Goal: Task Accomplishment & Management: Use online tool/utility

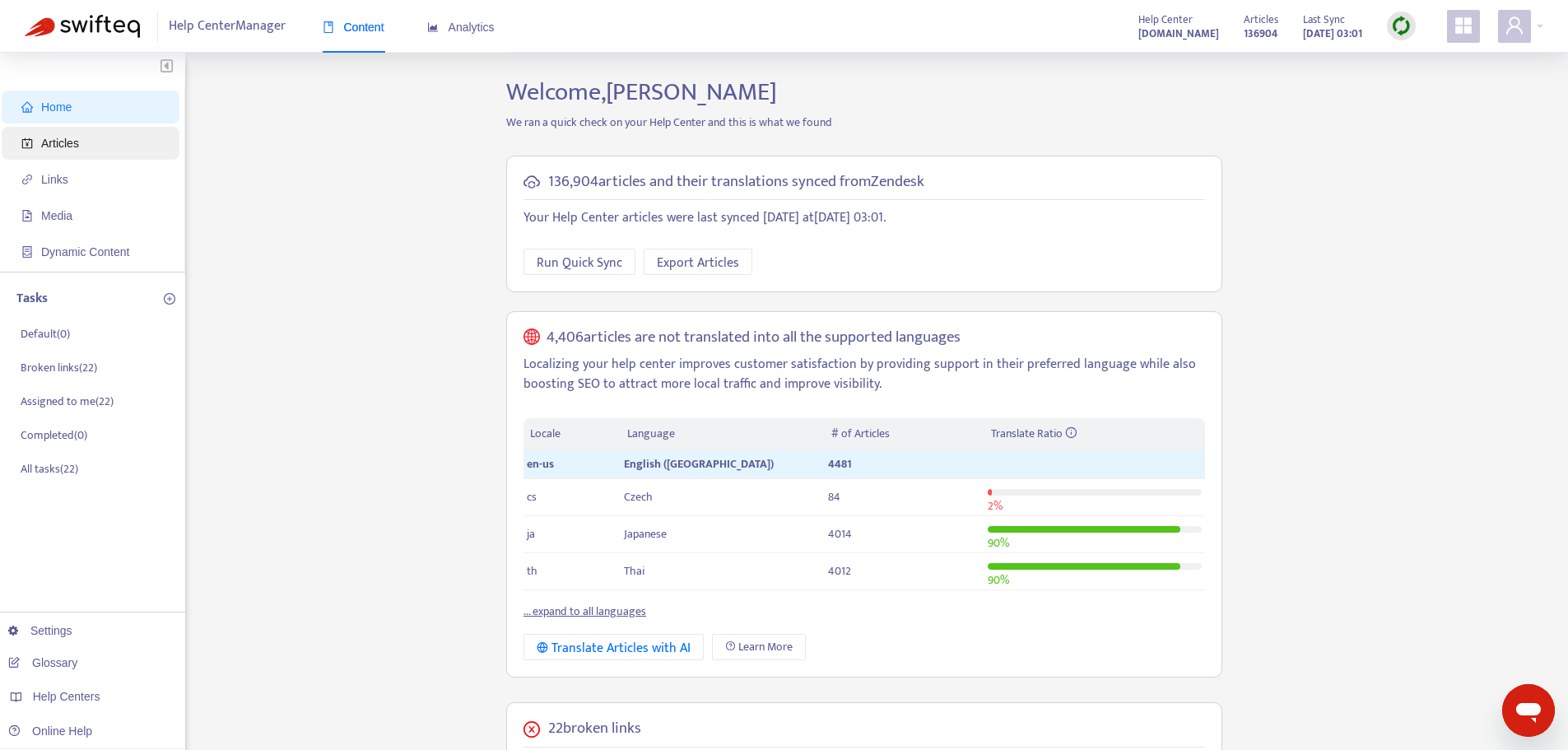
click at [65, 141] on span "Articles" at bounding box center [60, 144] width 38 height 13
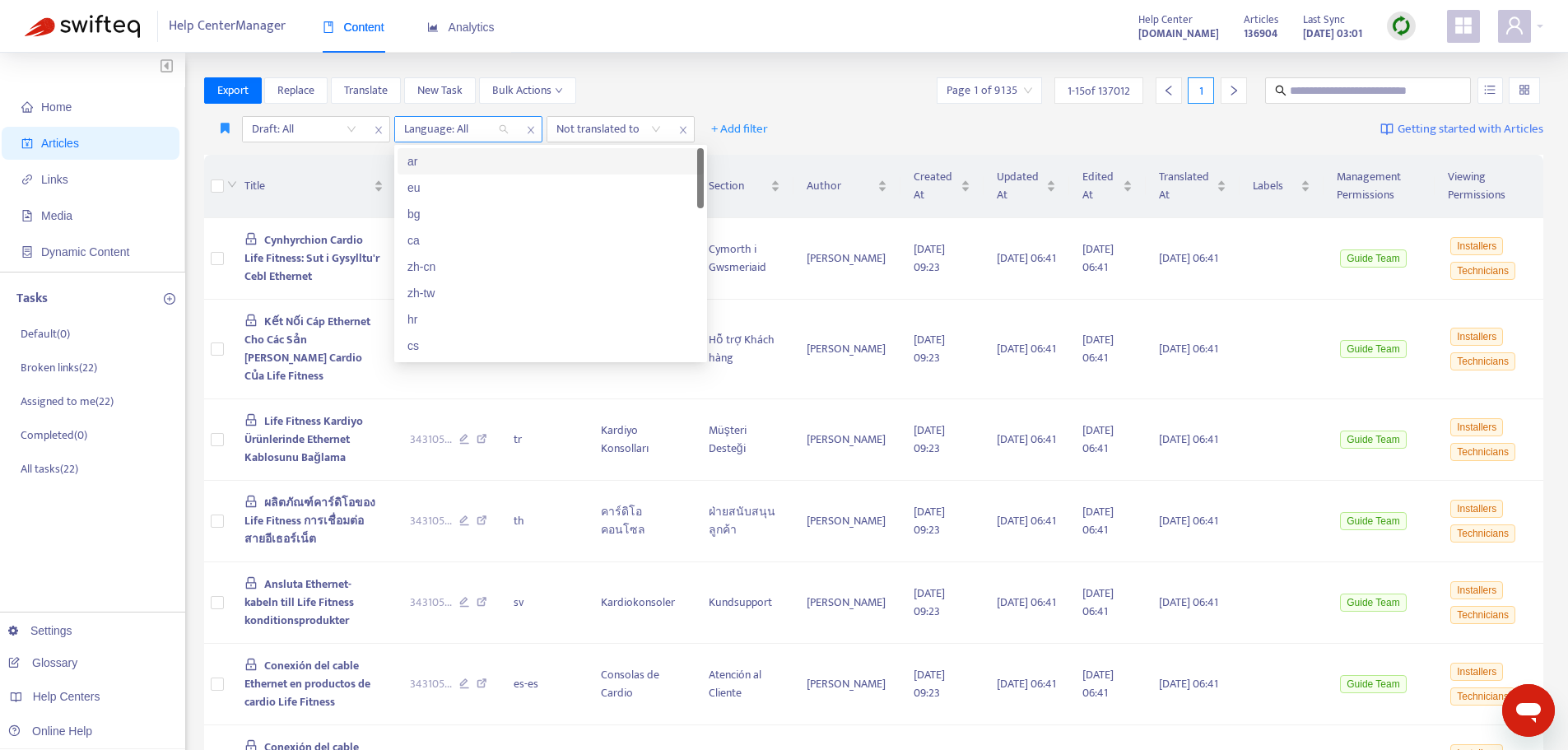
click at [505, 127] on div "Language: All" at bounding box center [456, 128] width 123 height 24
click at [432, 266] on div "en-us" at bounding box center [550, 260] width 286 height 18
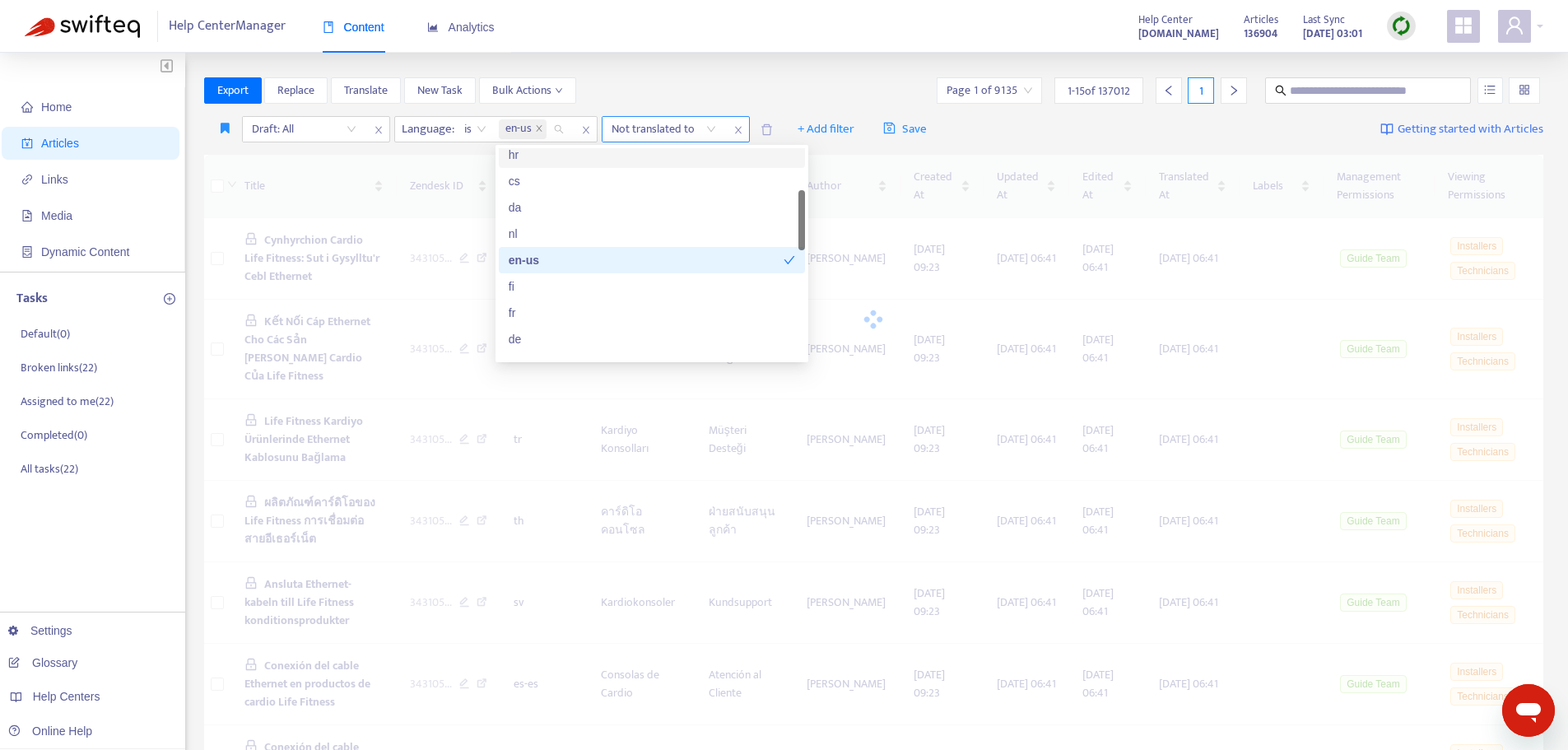
click at [711, 130] on div "Not translated to" at bounding box center [663, 128] width 123 height 24
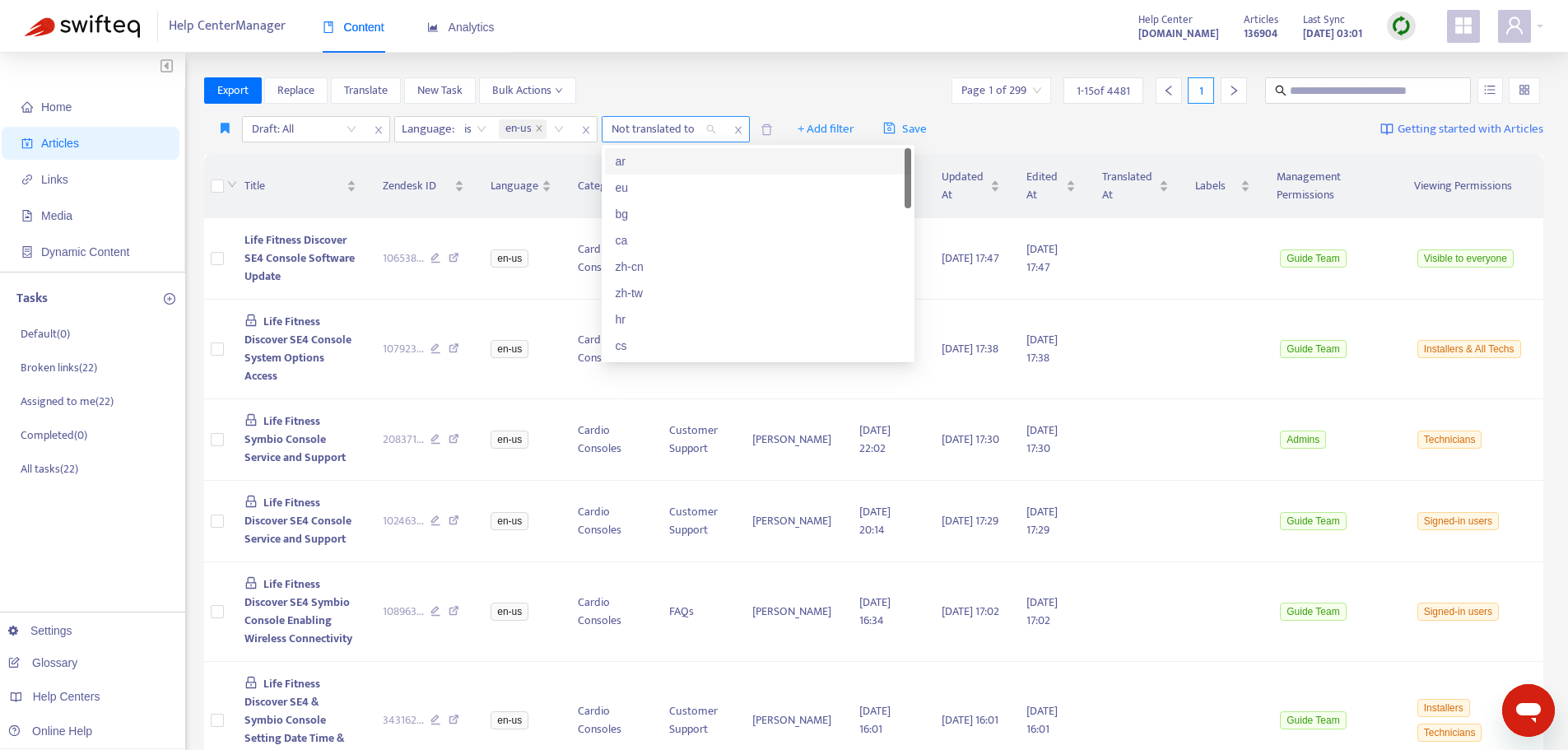
click at [711, 130] on div "Not translated to" at bounding box center [663, 128] width 123 height 24
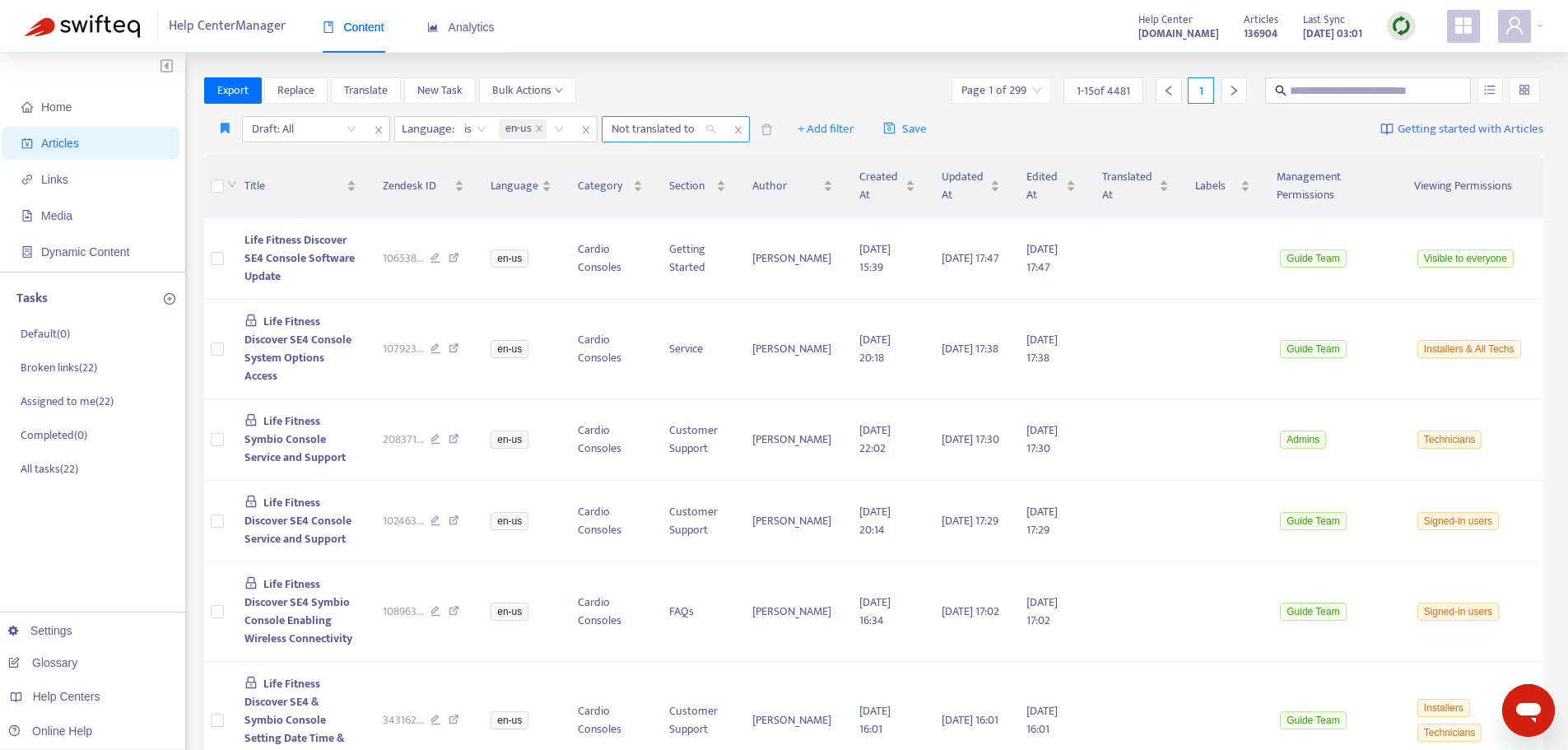
click at [711, 130] on div "Not translated to" at bounding box center [663, 128] width 123 height 24
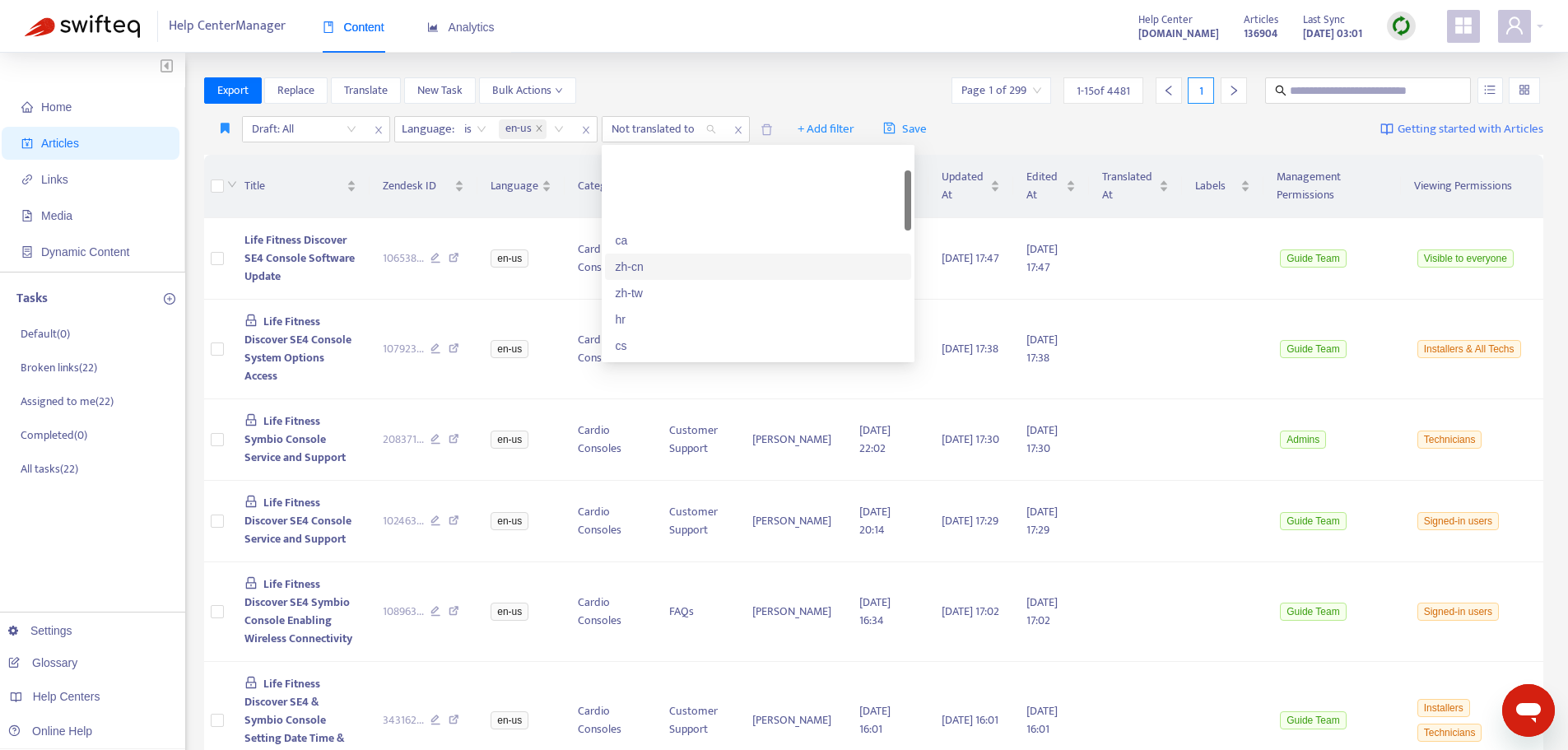
scroll to position [82, 0]
click at [623, 261] on div "cs" at bounding box center [758, 264] width 286 height 18
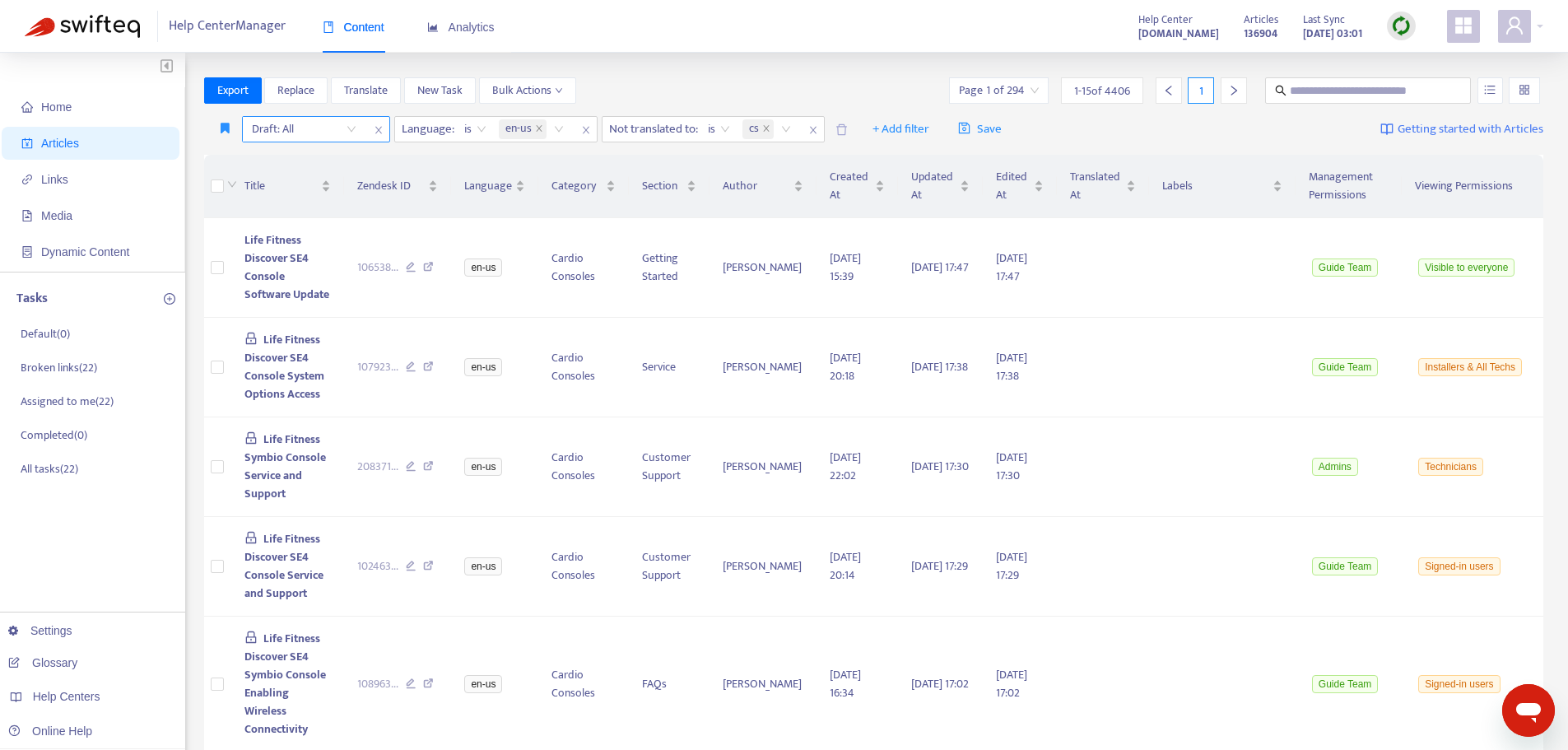
click at [347, 128] on input "search" at bounding box center [304, 128] width 104 height 24
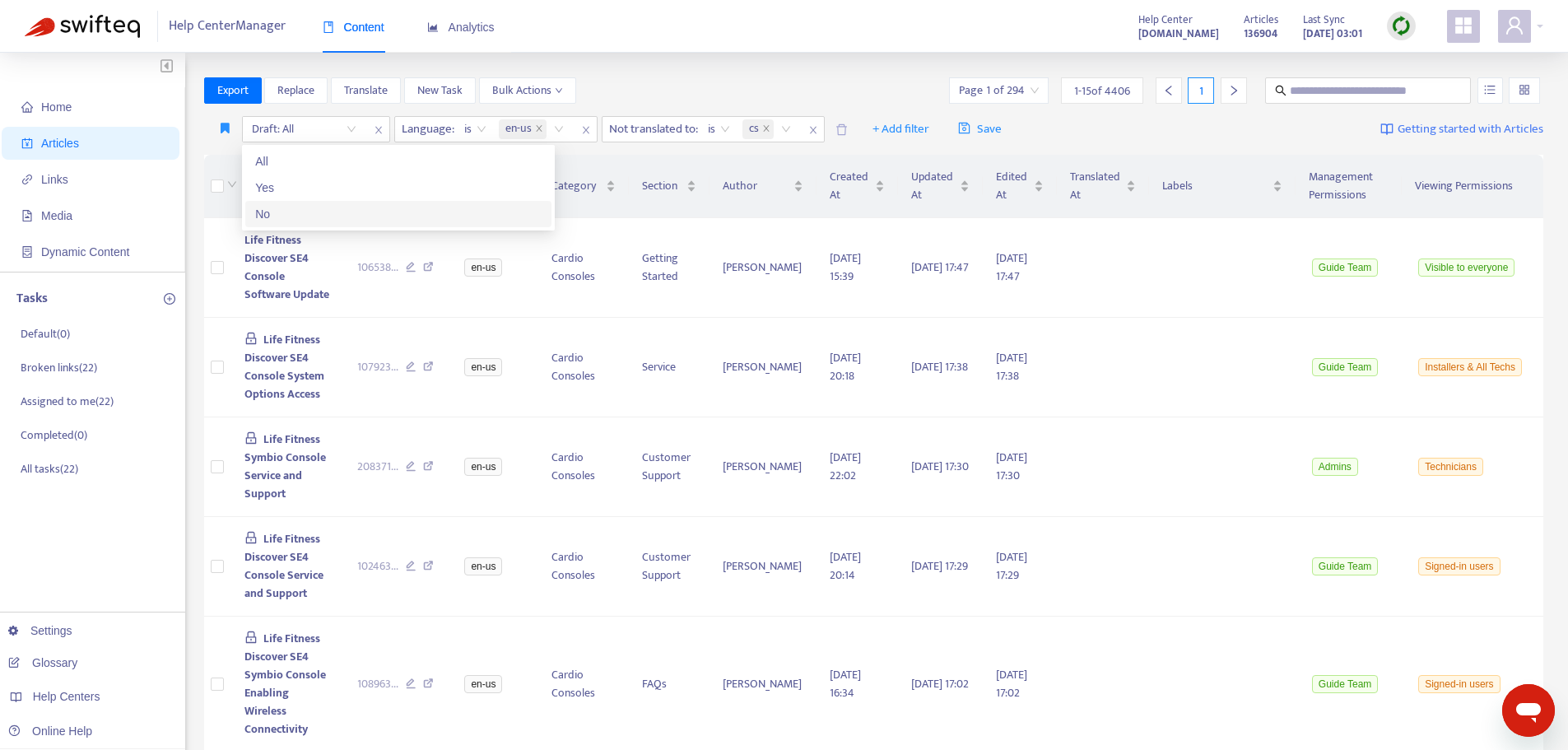
click at [272, 211] on div "No" at bounding box center [398, 214] width 286 height 18
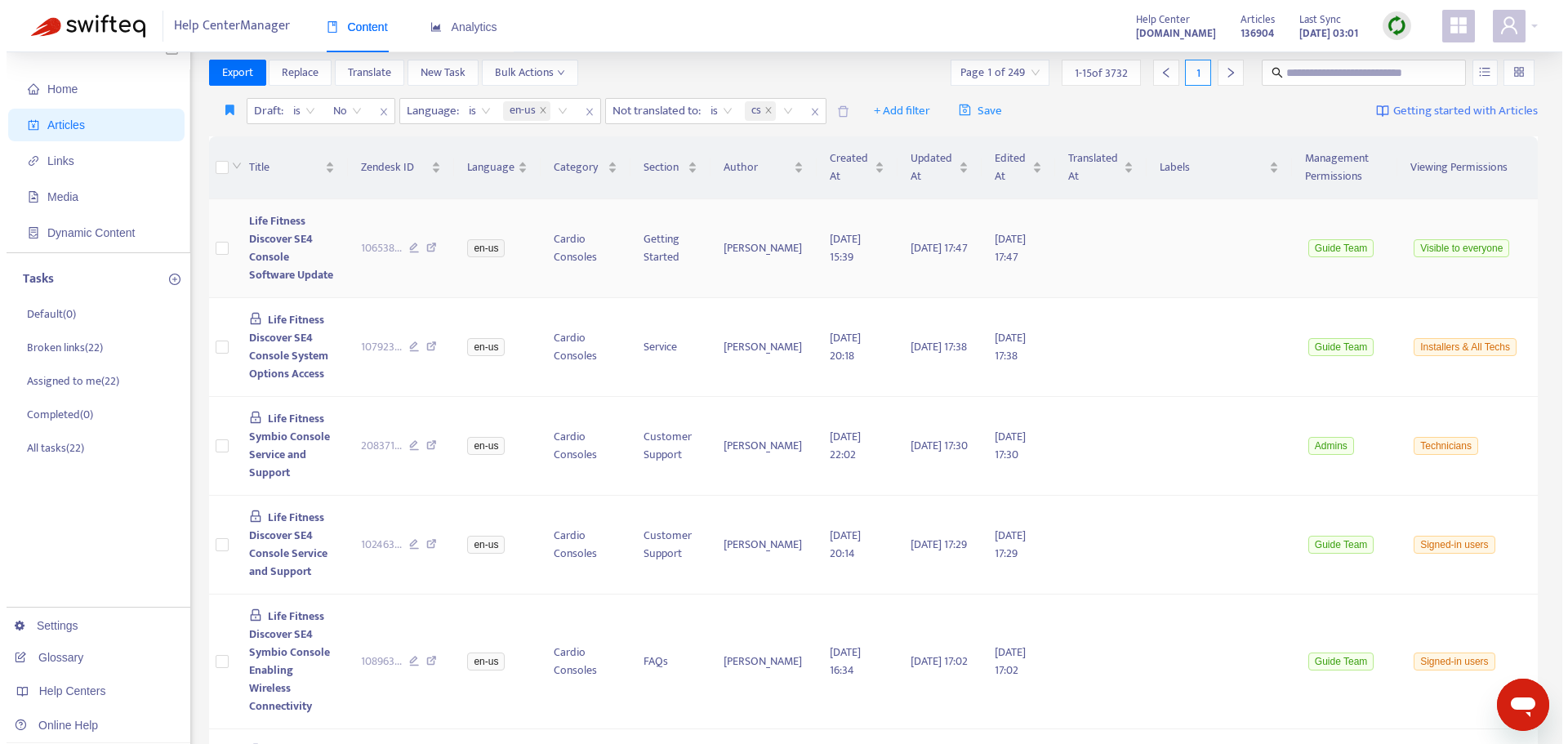
scroll to position [0, 0]
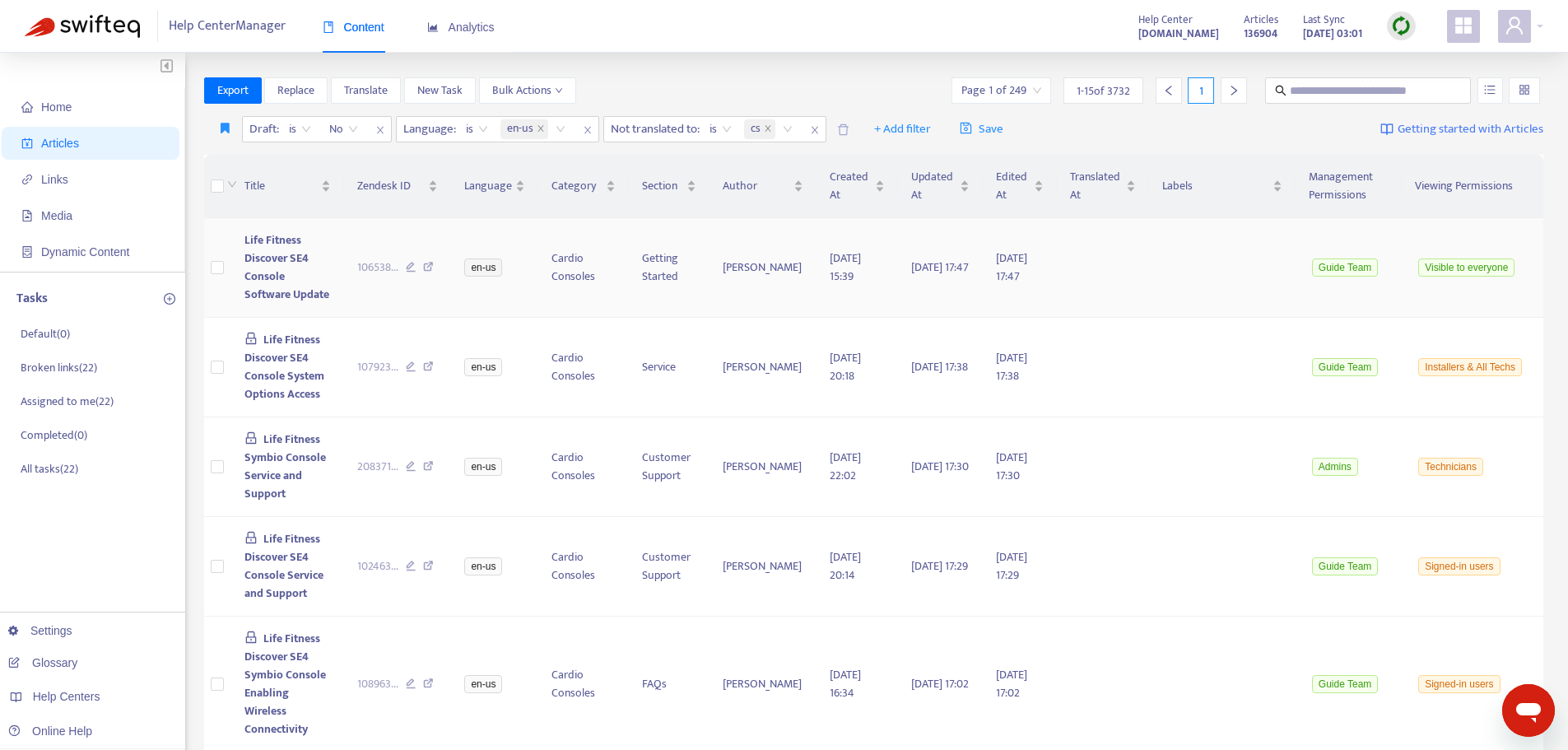
click at [278, 274] on span "Life Fitness Discover SE4 Console Software Update" at bounding box center [286, 266] width 85 height 73
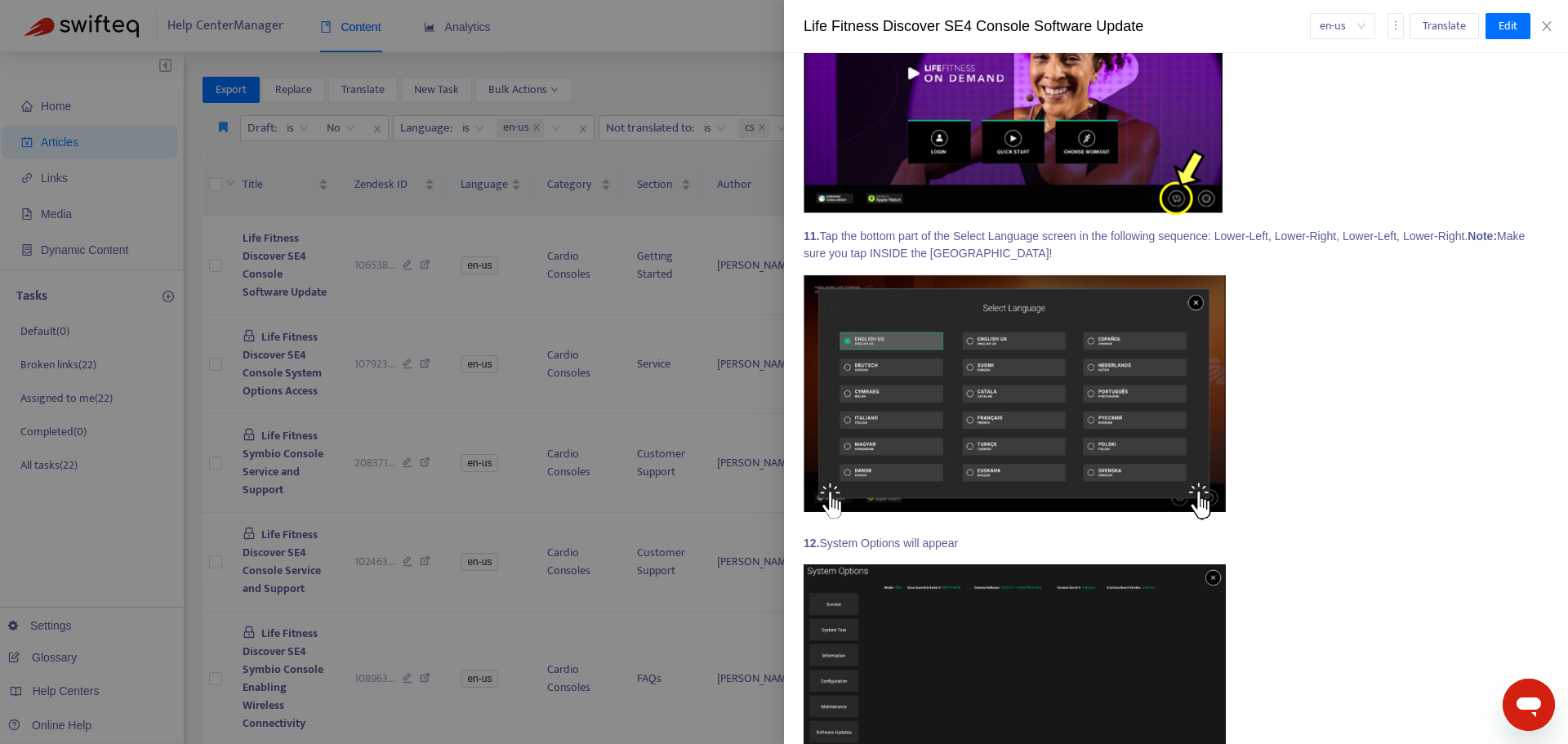
scroll to position [5470, 0]
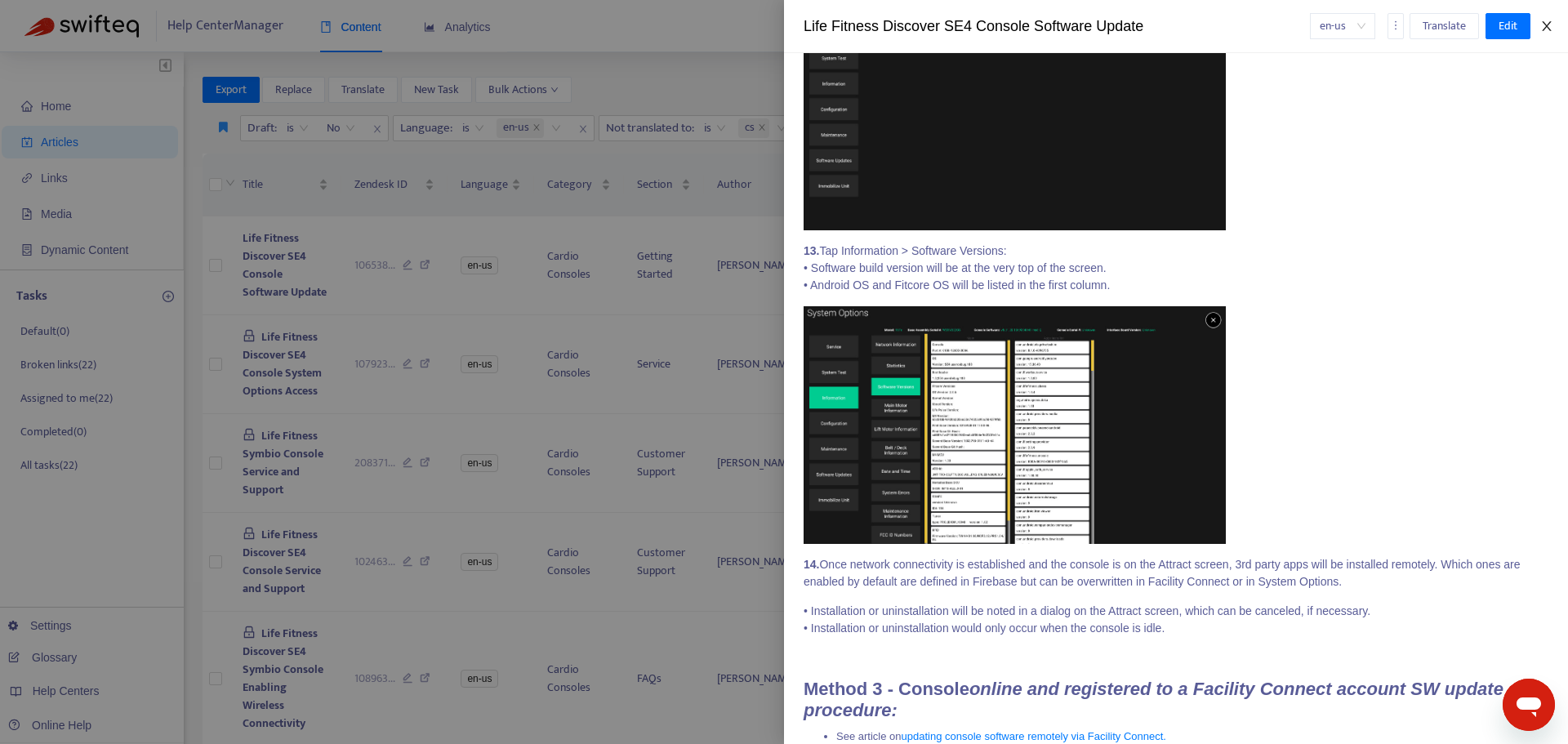
click at [1543, 27] on icon "close" at bounding box center [1546, 27] width 13 height 13
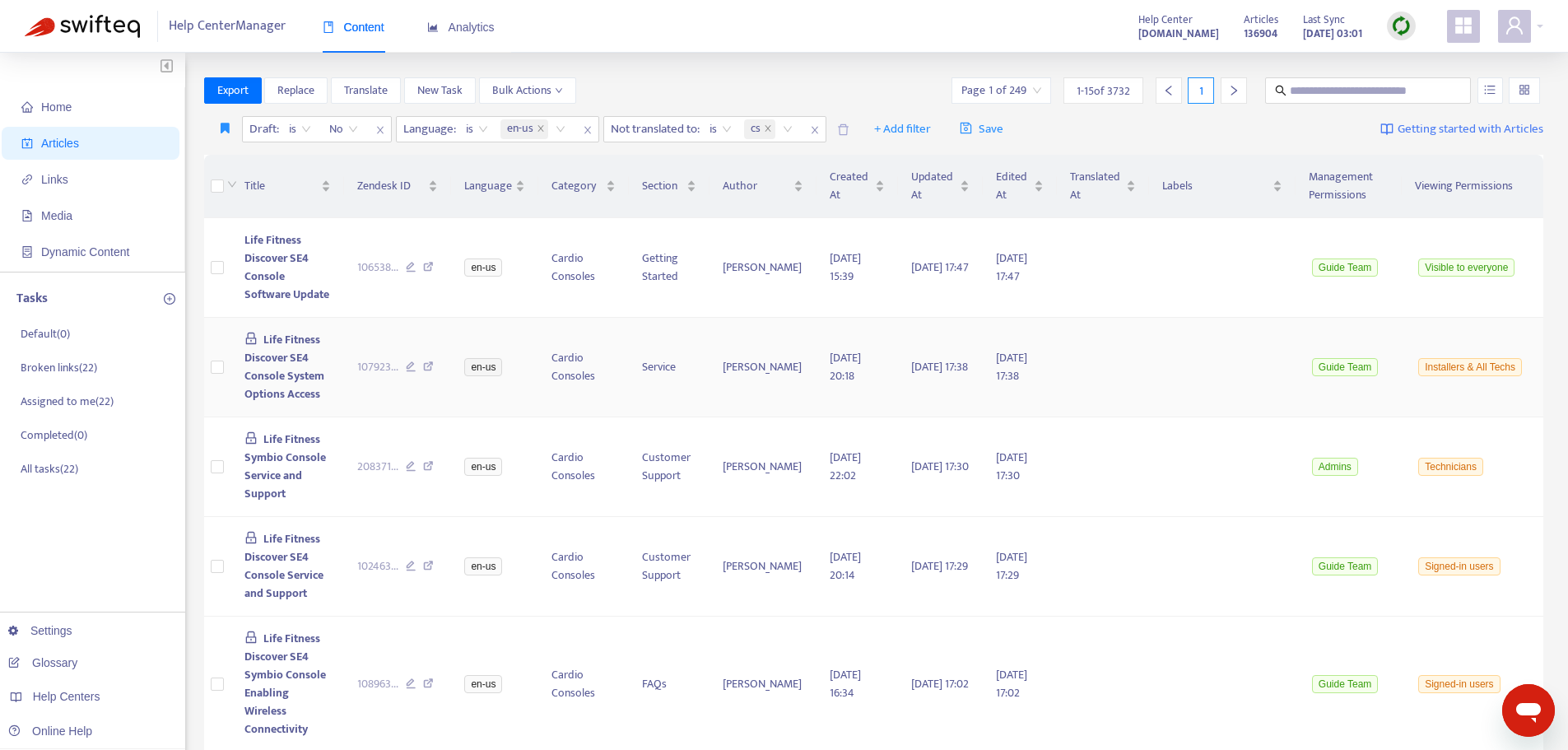
click at [279, 381] on span "Life Fitness Discover SE4 Console System Options Access" at bounding box center [284, 366] width 80 height 73
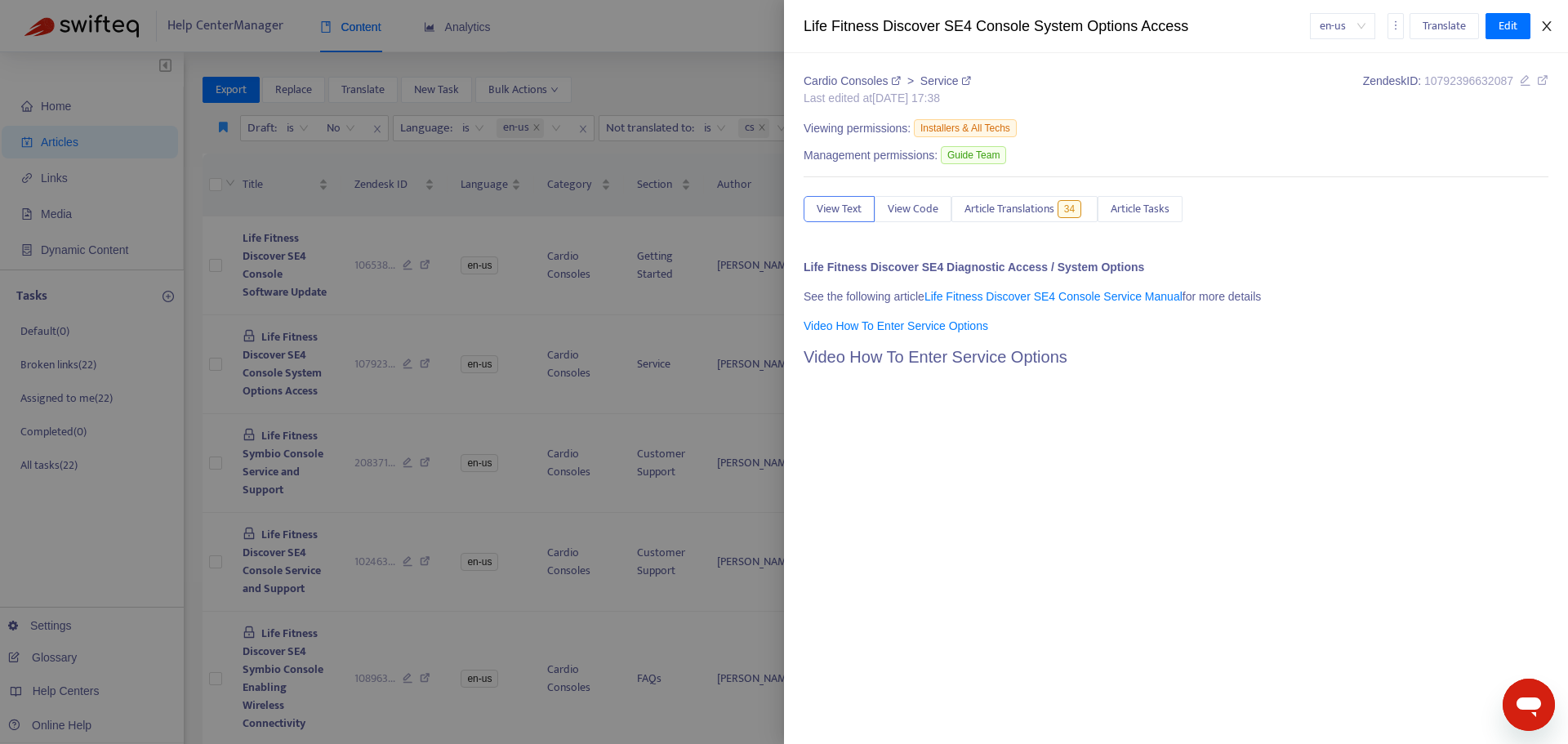
click at [1545, 26] on icon "close" at bounding box center [1546, 27] width 13 height 13
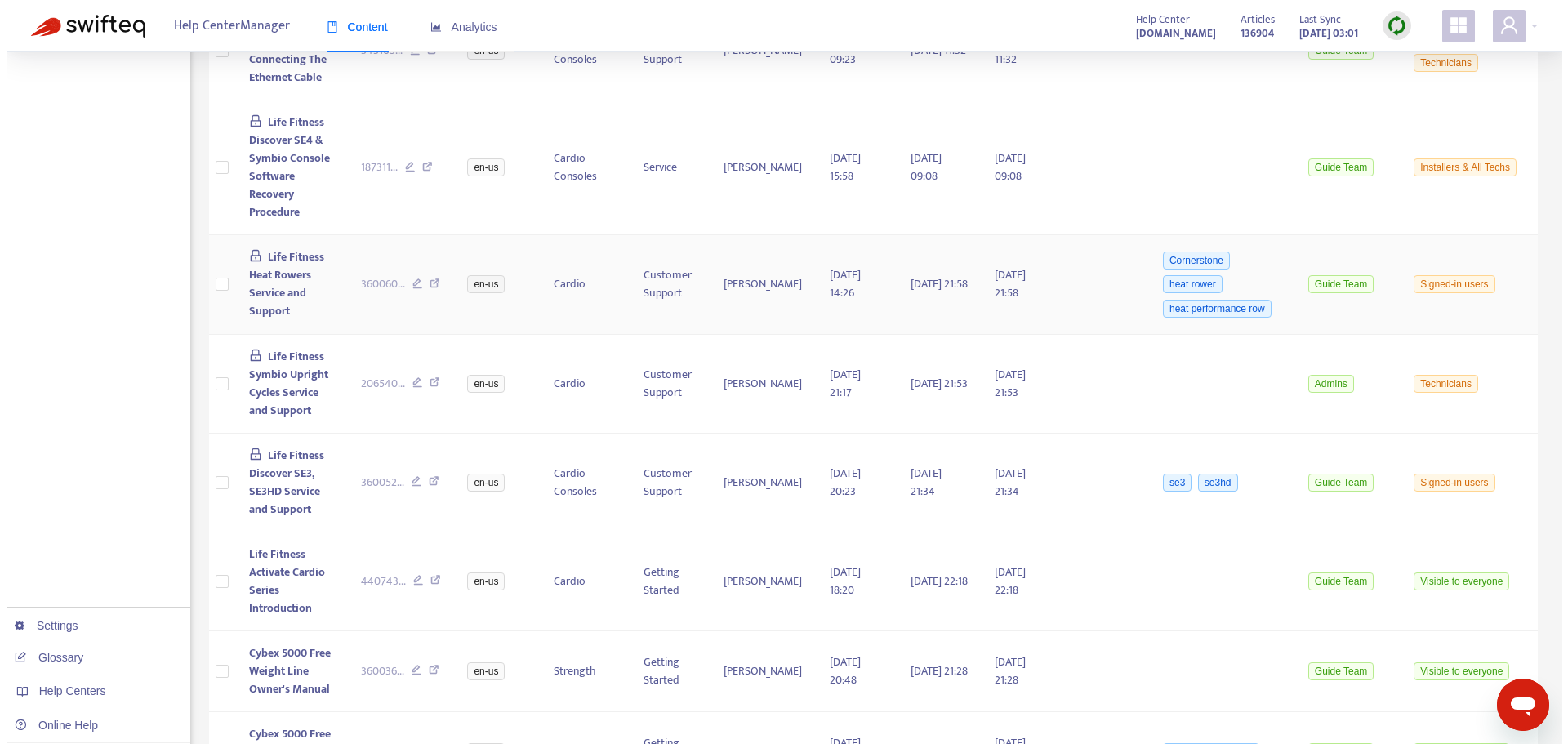
scroll to position [1065, 0]
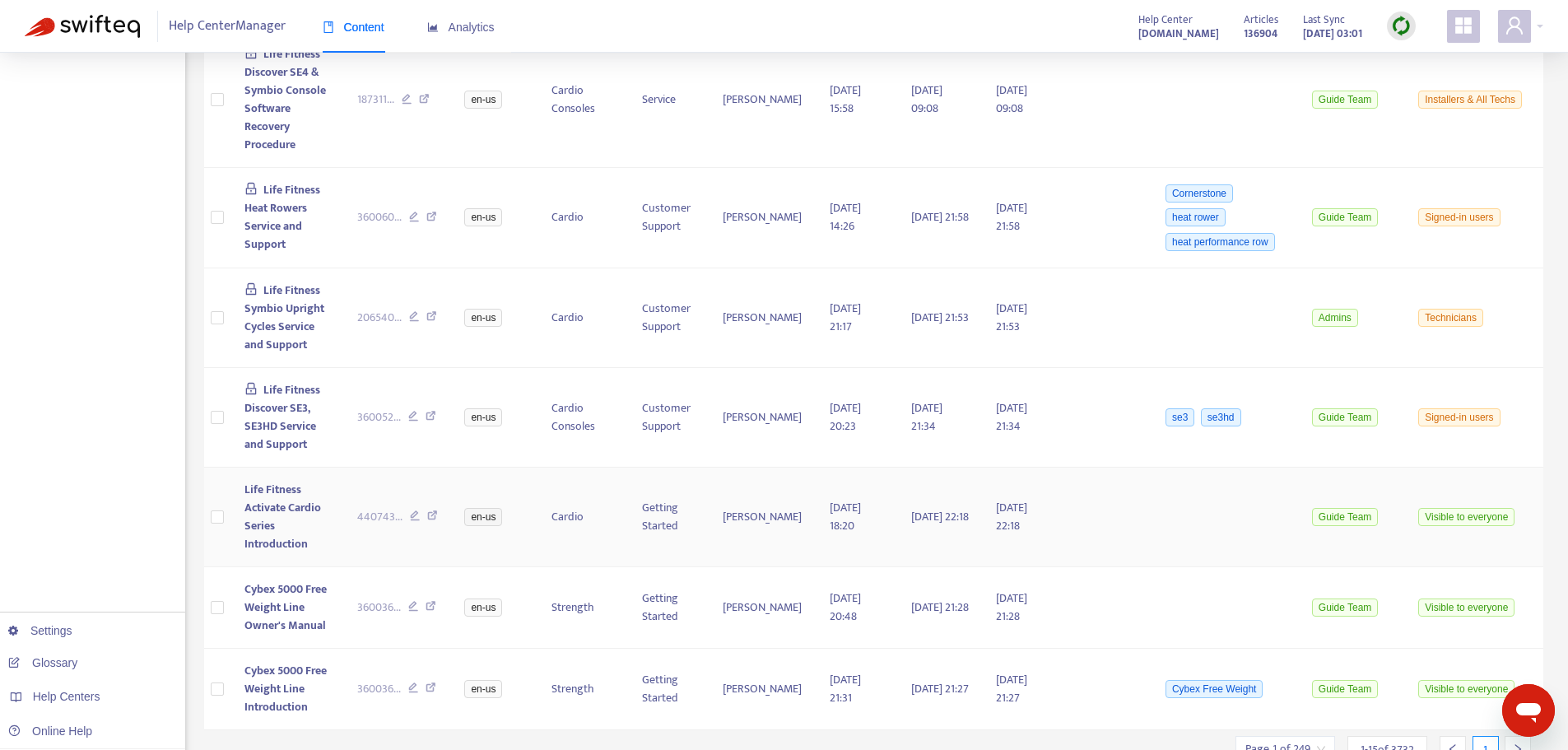
click at [279, 480] on span "Life Fitness Activate Cardio Series Introduction" at bounding box center [282, 516] width 76 height 73
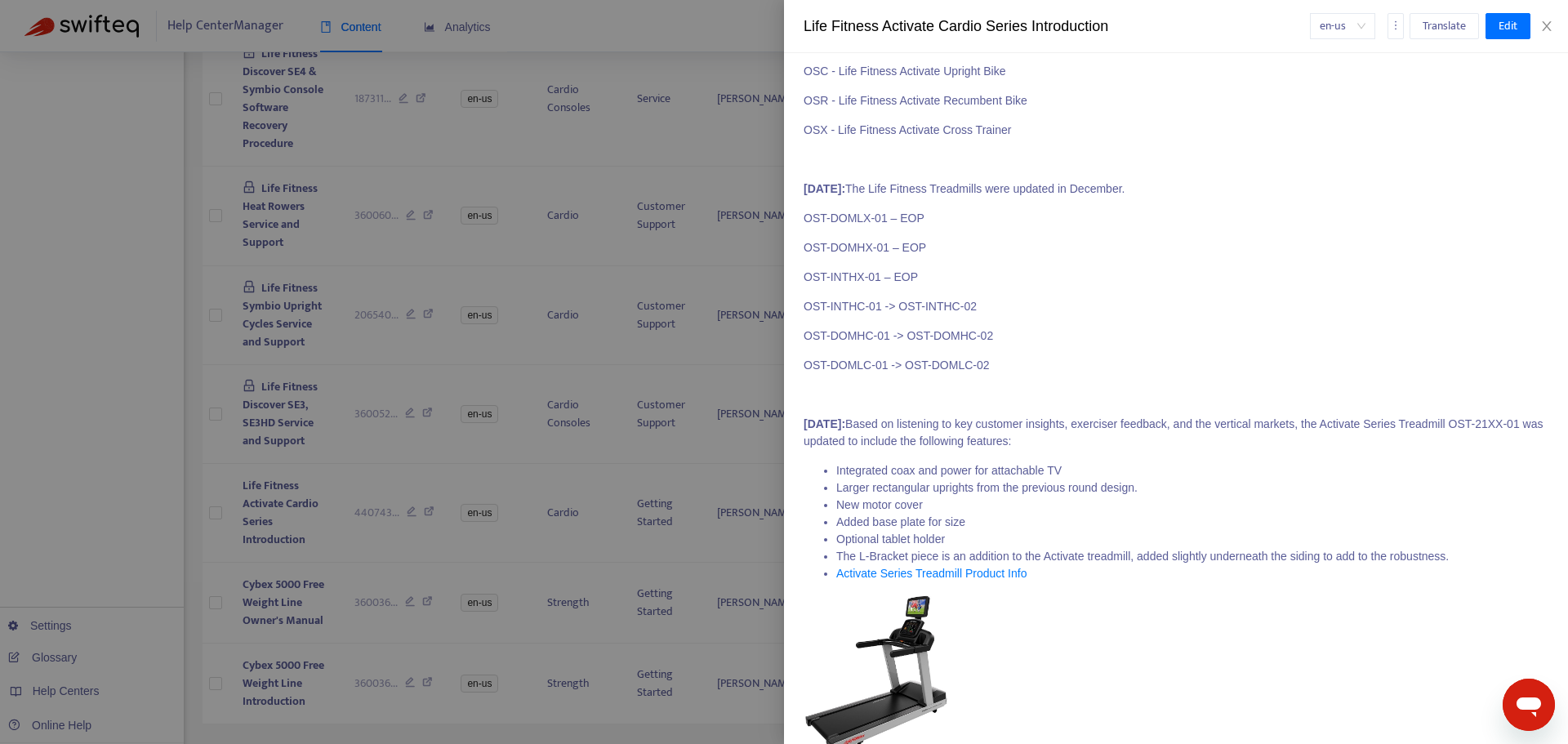
scroll to position [0, 0]
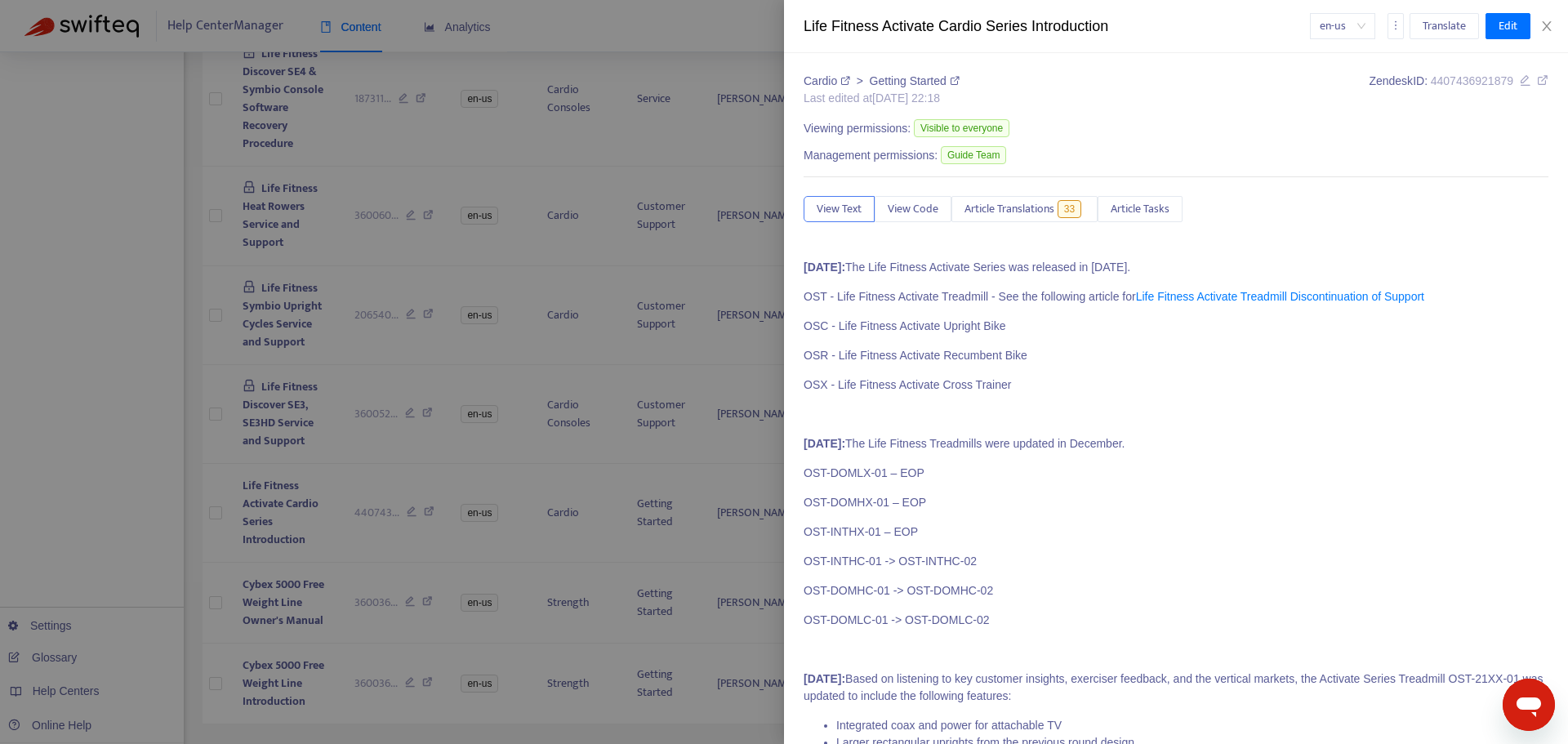
click at [217, 451] on div at bounding box center [784, 372] width 1568 height 744
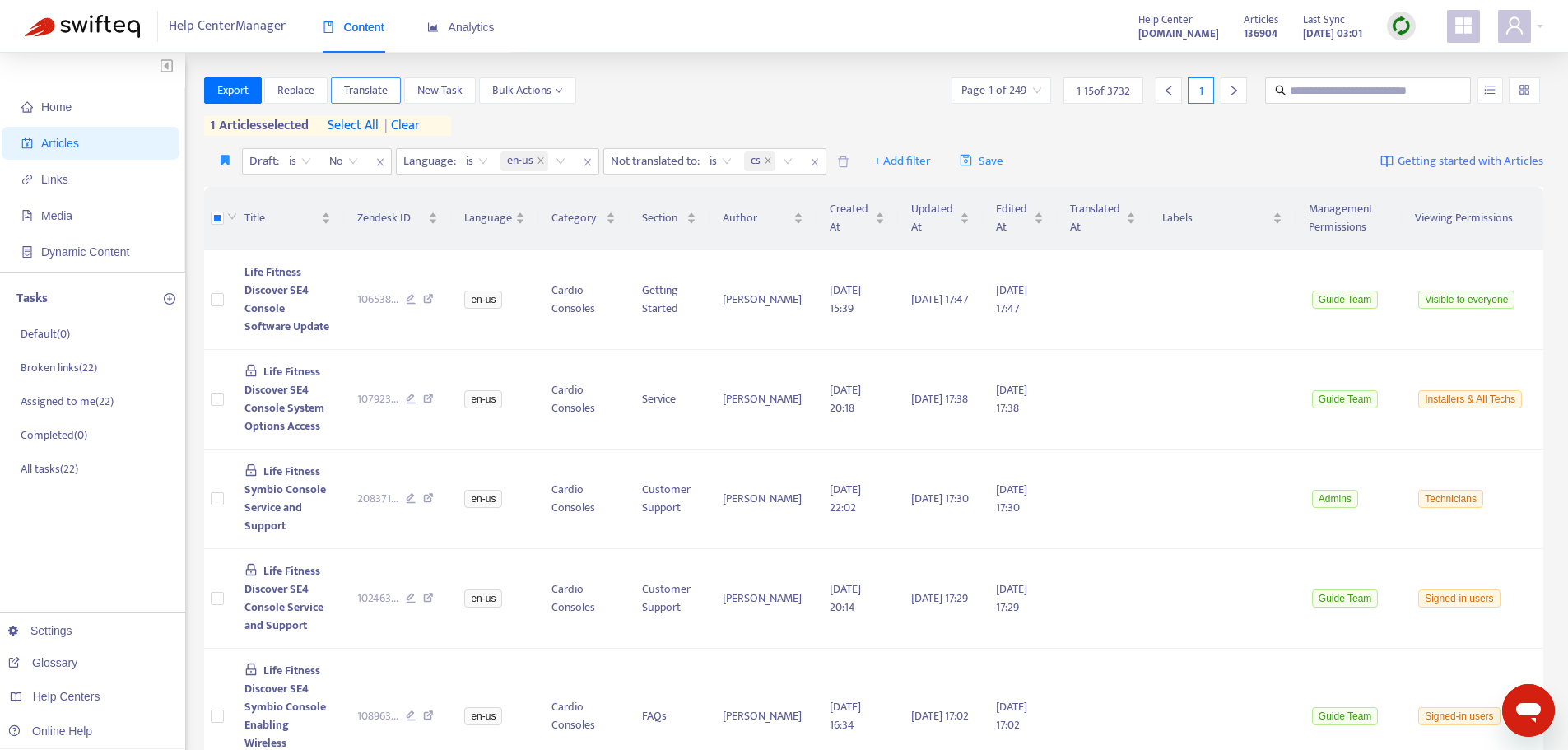
click at [354, 90] on span "Translate" at bounding box center [366, 91] width 44 height 18
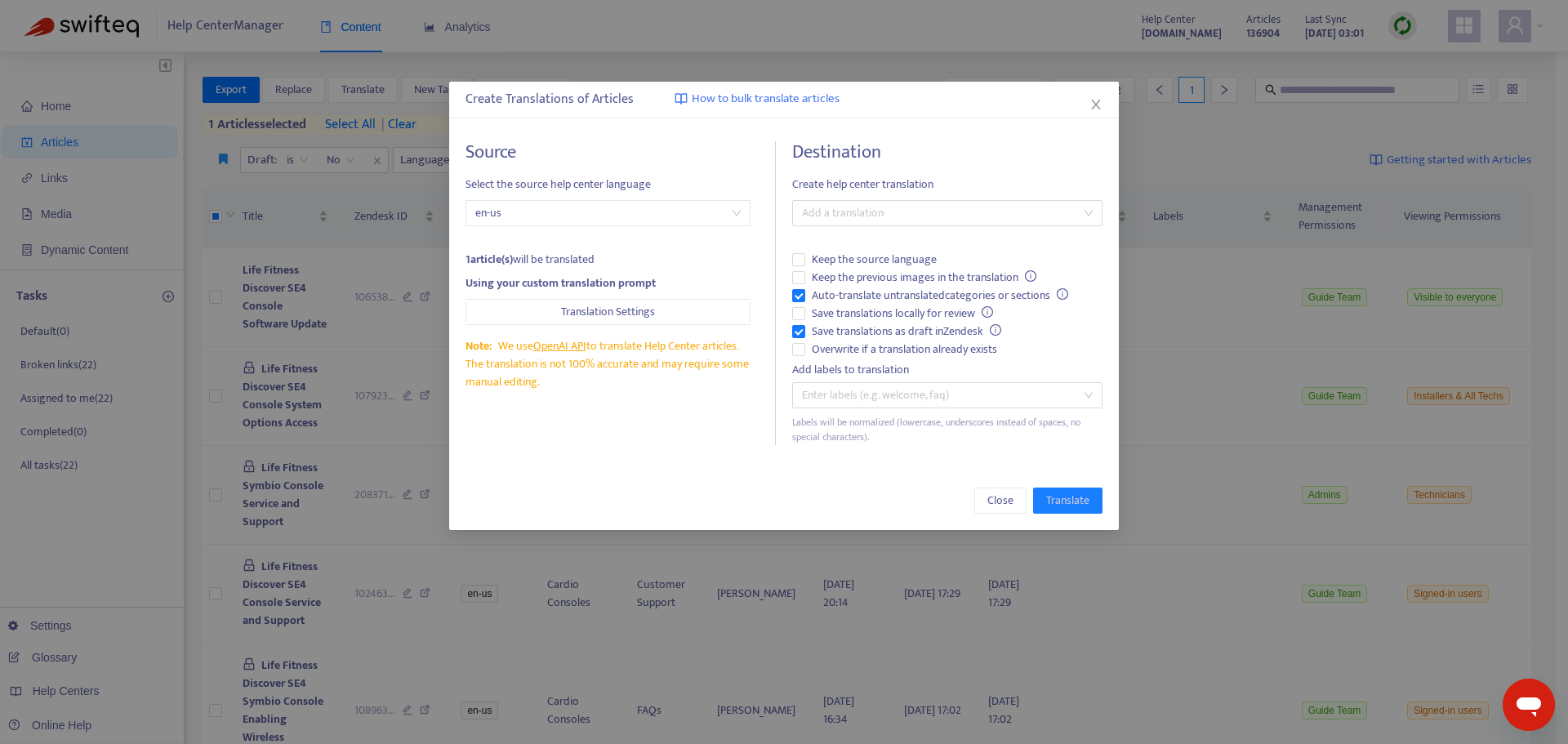
click at [1106, 104] on div "Create Translations of Articles How to bulk translate articles" at bounding box center [784, 100] width 670 height 37
click at [1091, 105] on icon "close" at bounding box center [1096, 105] width 13 height 13
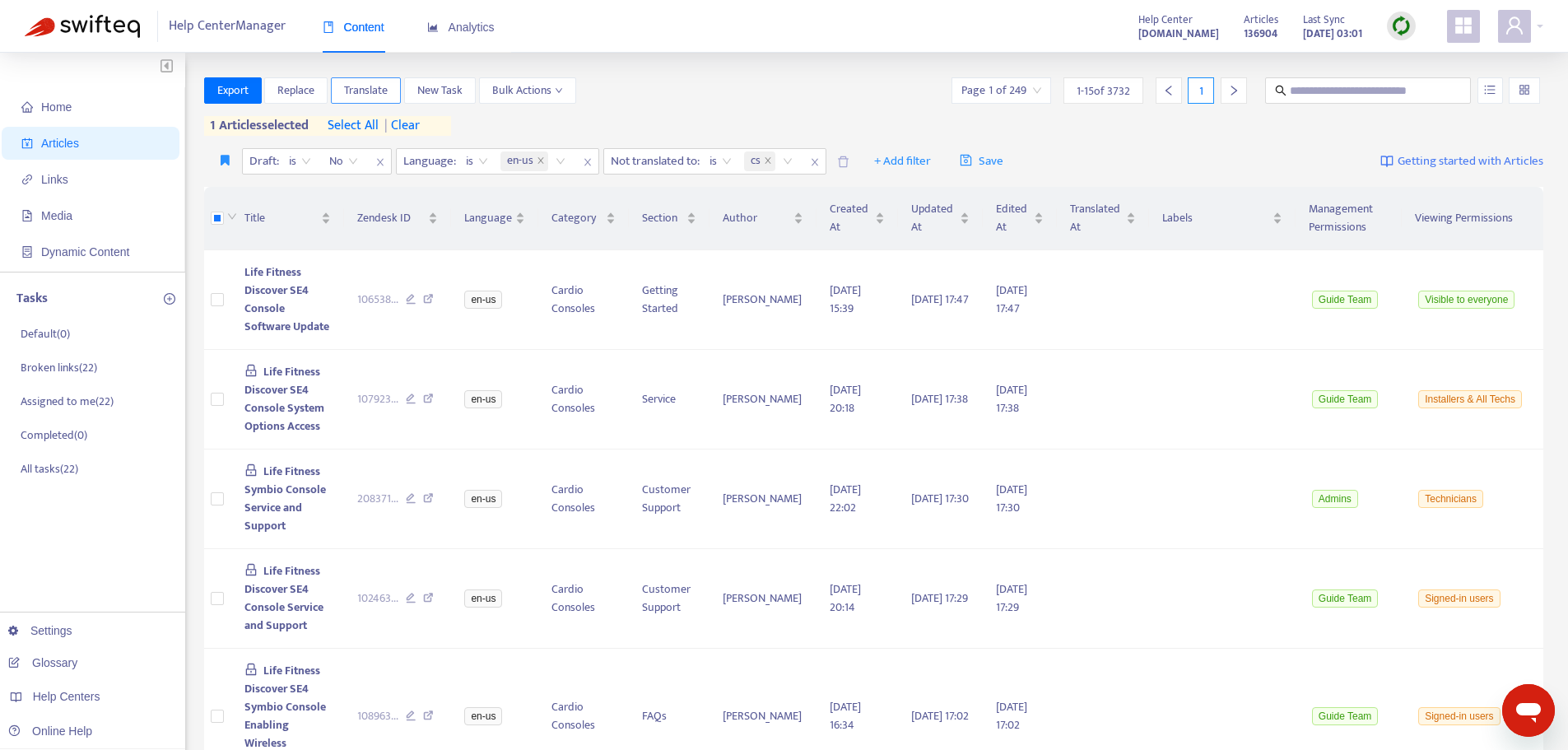
click at [348, 89] on span "Translate" at bounding box center [366, 91] width 44 height 18
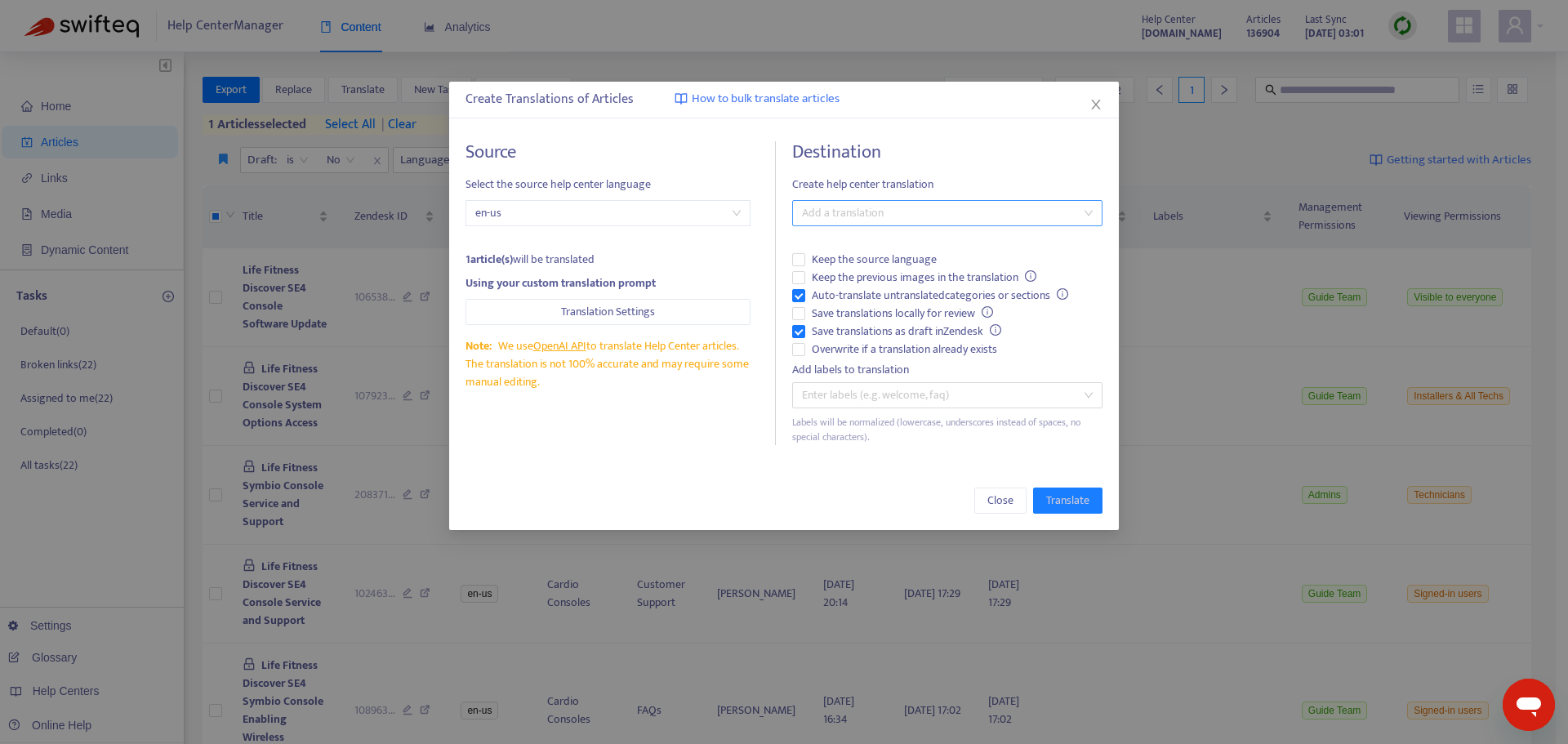
click at [888, 215] on div at bounding box center [939, 213] width 286 height 20
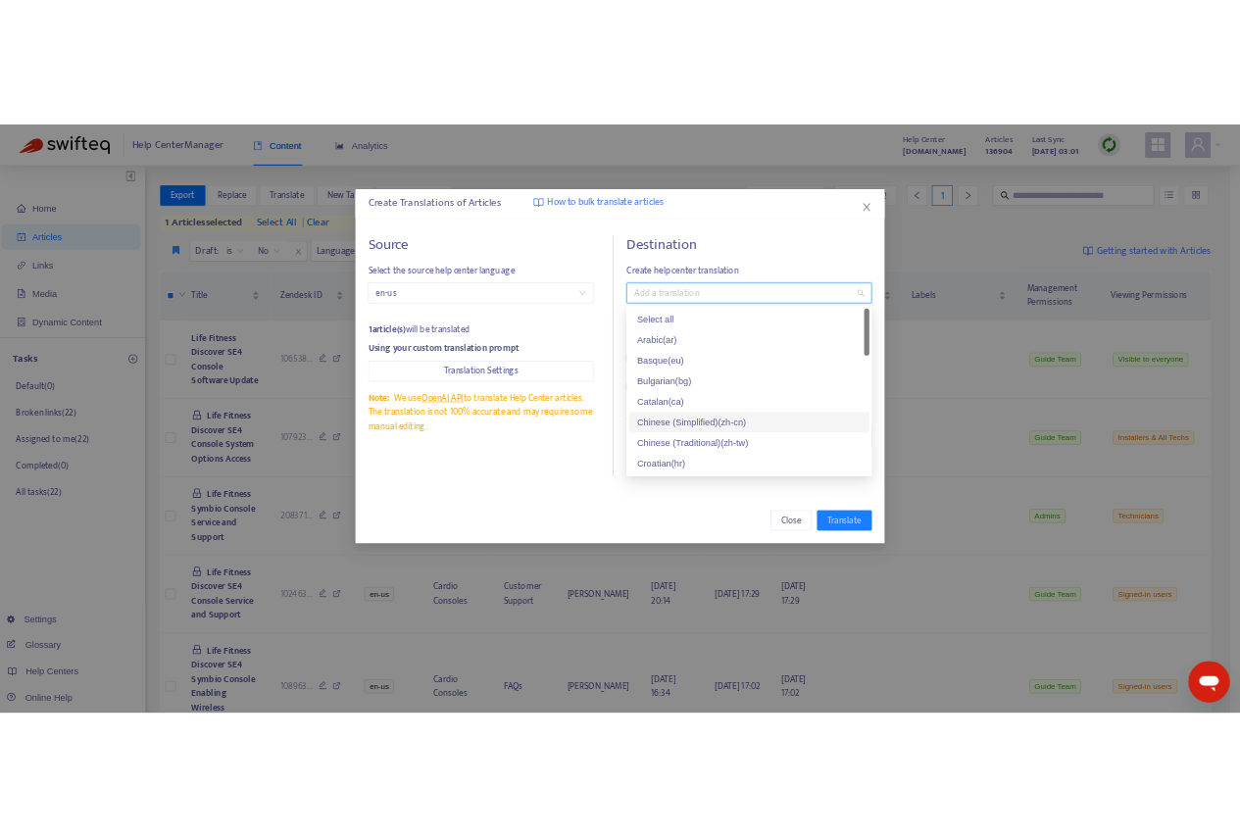
scroll to position [98, 0]
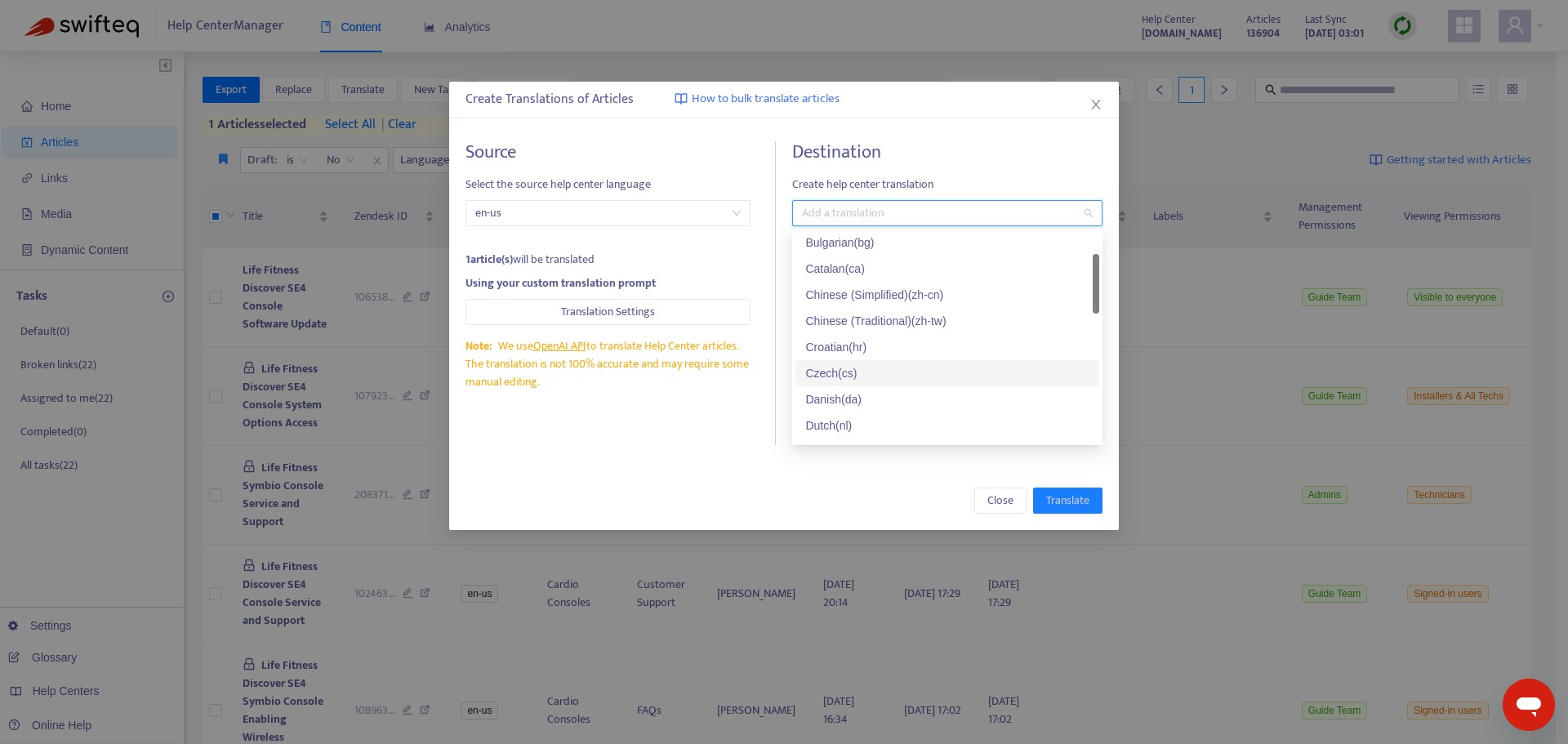
click at [845, 370] on div "Czech ( cs )" at bounding box center [946, 373] width 284 height 18
click at [645, 439] on div "Source Select the source help center language en-us 1 article(s) will be transl…" at bounding box center [621, 293] width 310 height 304
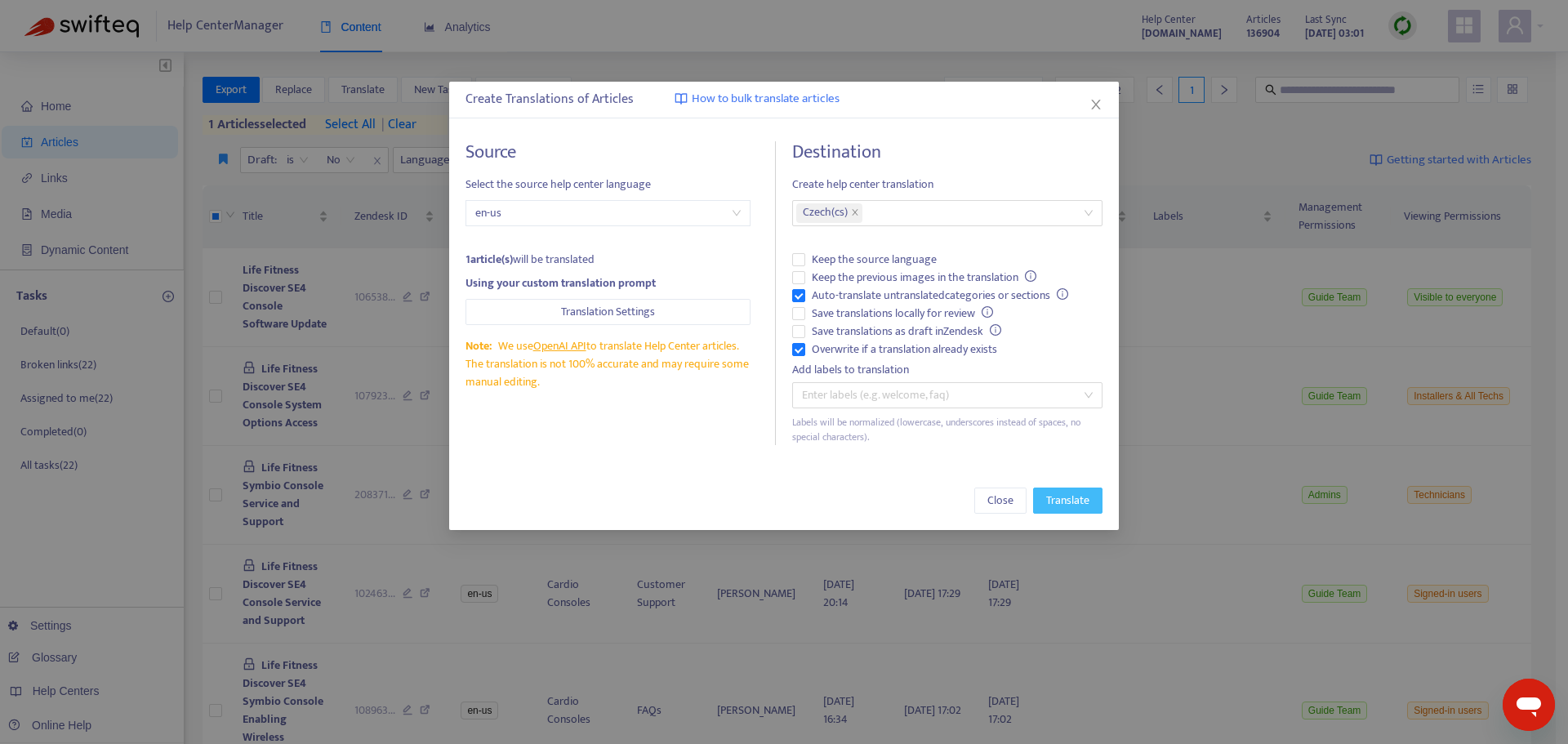
click at [1065, 499] on span "Translate" at bounding box center [1067, 501] width 43 height 18
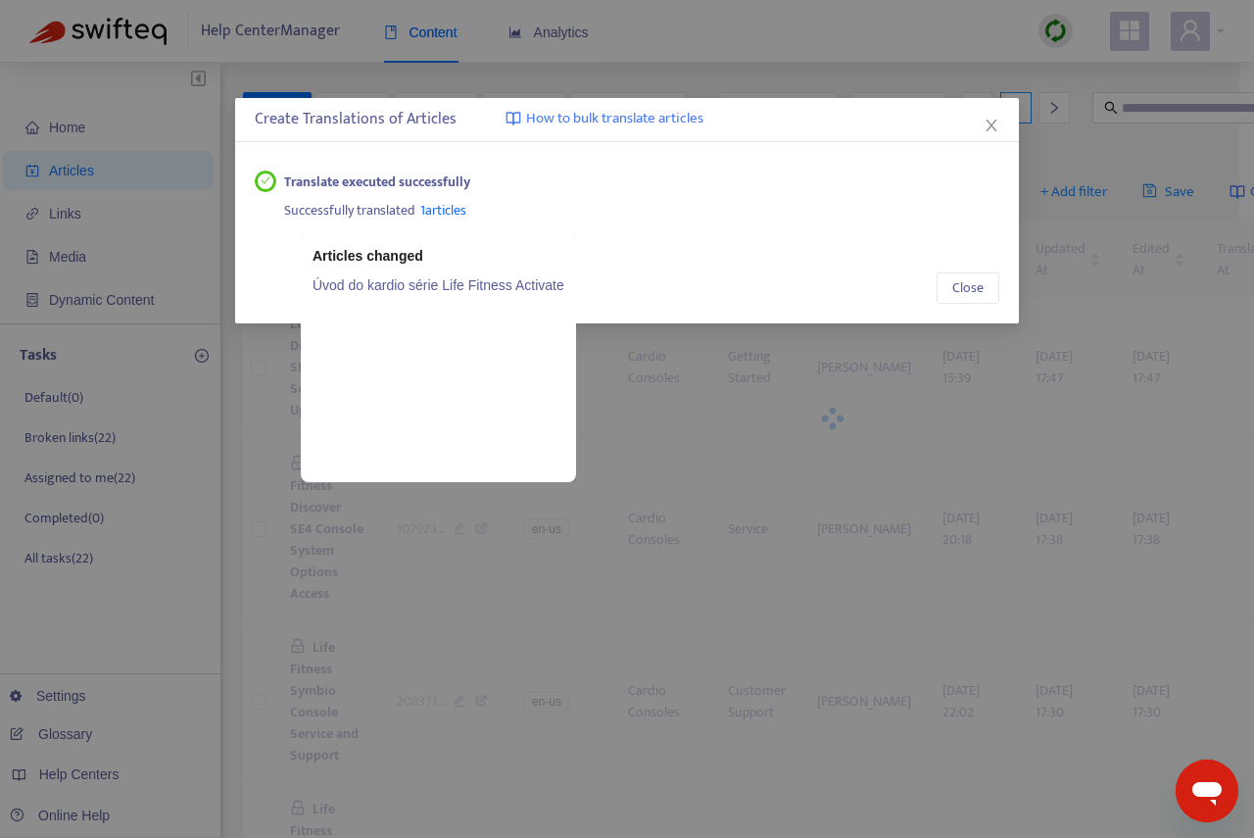
click at [452, 207] on span "1 articles" at bounding box center [443, 210] width 46 height 23
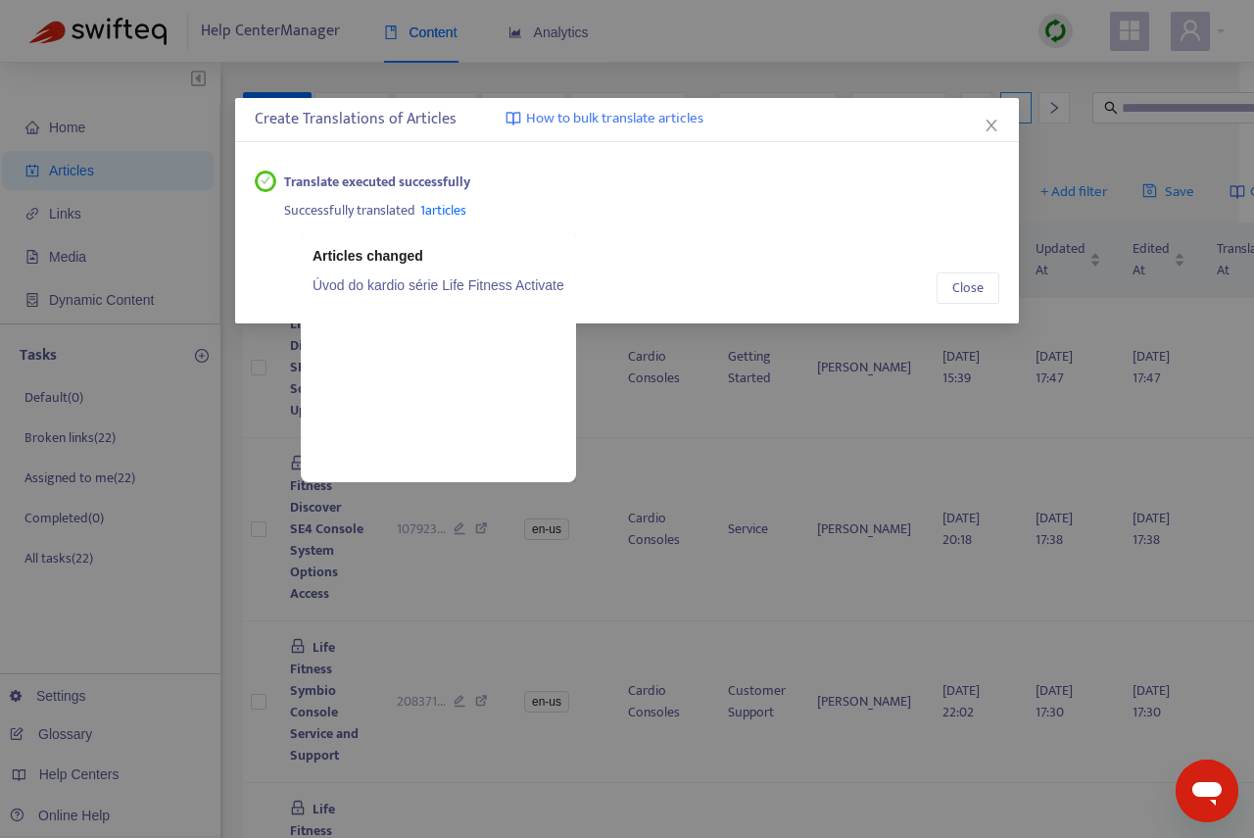
click at [445, 211] on span "1 articles" at bounding box center [443, 210] width 46 height 23
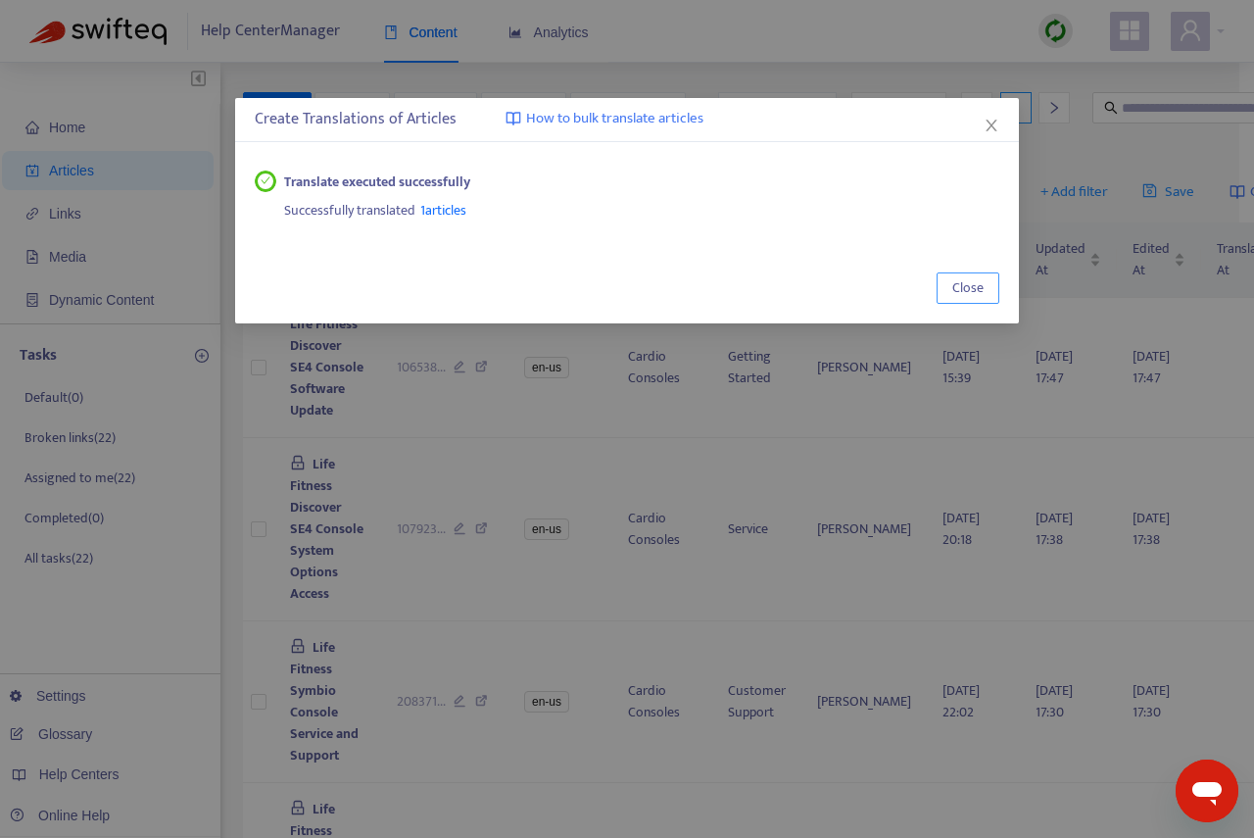
click at [977, 288] on span "Close" at bounding box center [968, 288] width 31 height 22
